Goal: Task Accomplishment & Management: Manage account settings

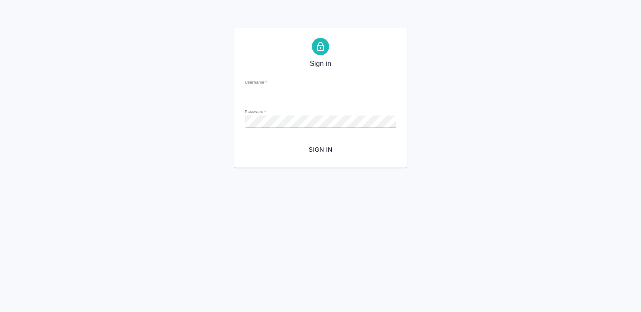
type input "[EMAIL_ADDRESS][DOMAIN_NAME]"
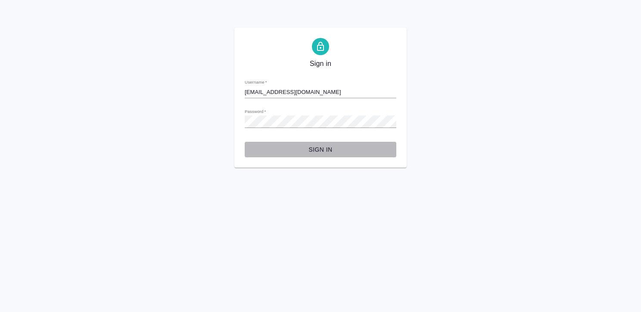
click at [325, 148] on span "Sign in" at bounding box center [321, 149] width 138 height 11
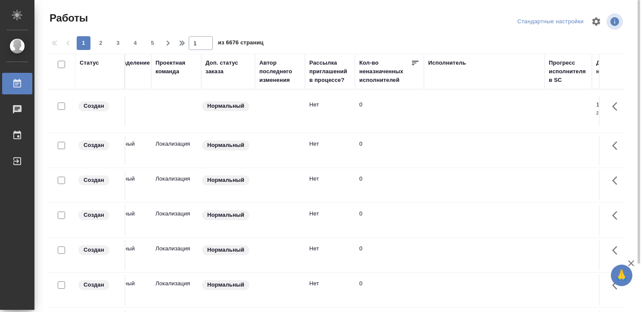
scroll to position [0, 275]
click at [440, 62] on div "Исполнитель" at bounding box center [446, 63] width 38 height 9
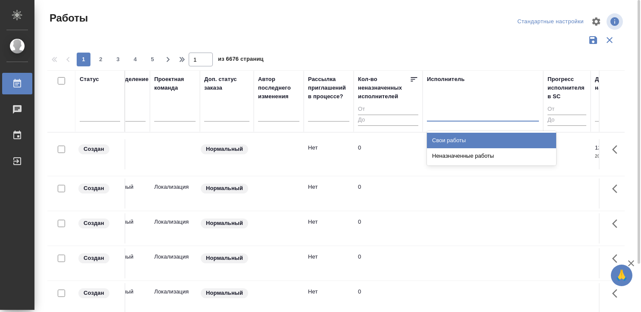
click at [436, 111] on div at bounding box center [483, 112] width 112 height 13
click at [443, 136] on div "Свои работы" at bounding box center [491, 141] width 129 height 16
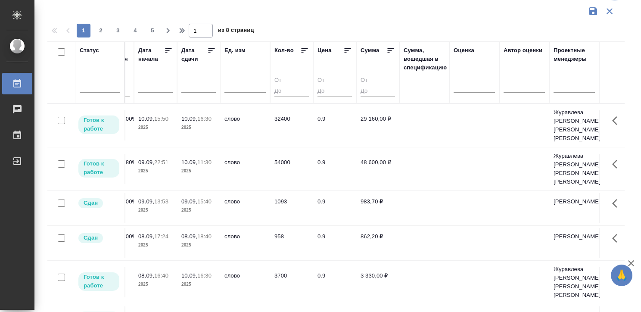
scroll to position [0, 733]
